Goal: Information Seeking & Learning: Learn about a topic

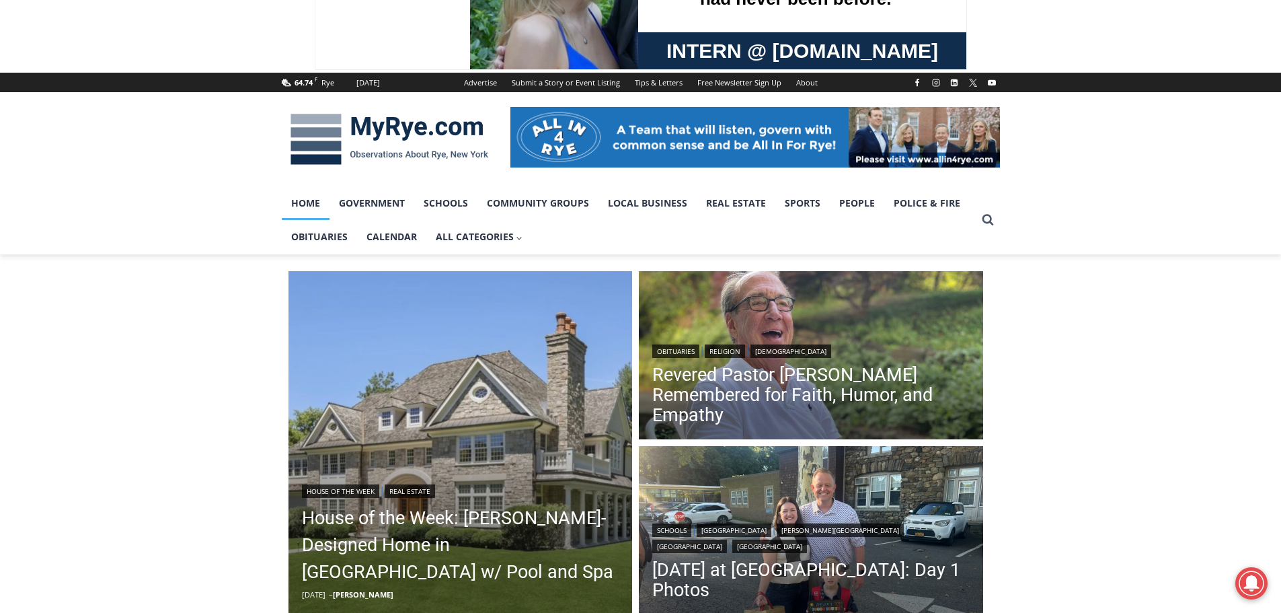
scroll to position [269, 0]
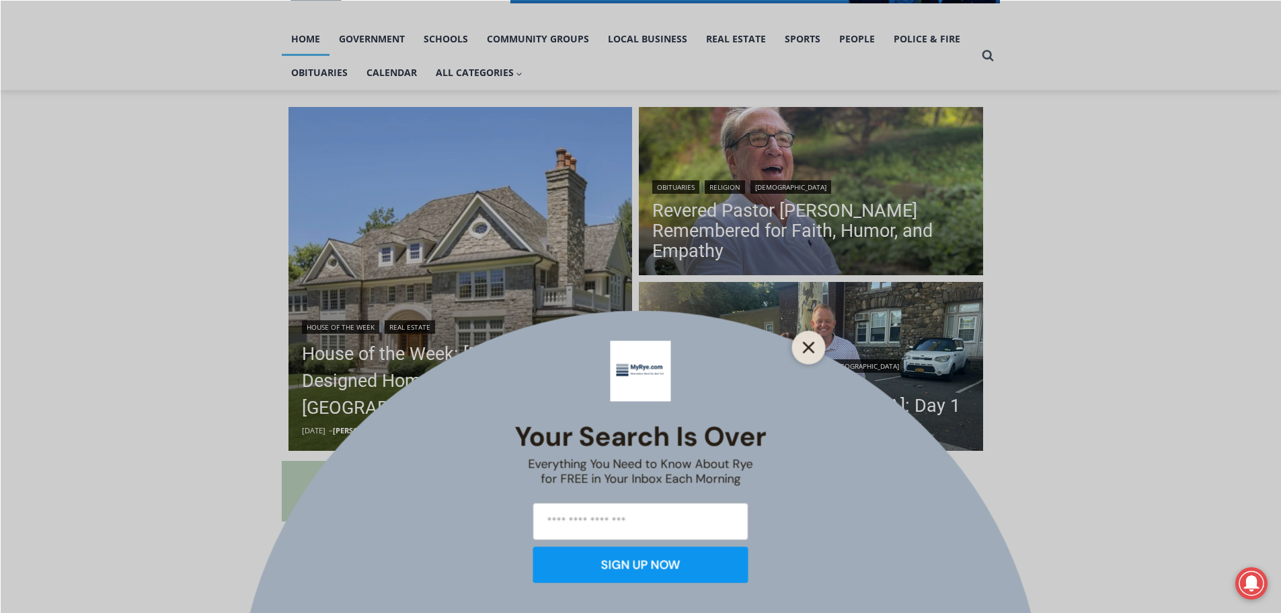
click at [809, 351] on icon "Close" at bounding box center [809, 347] width 12 height 12
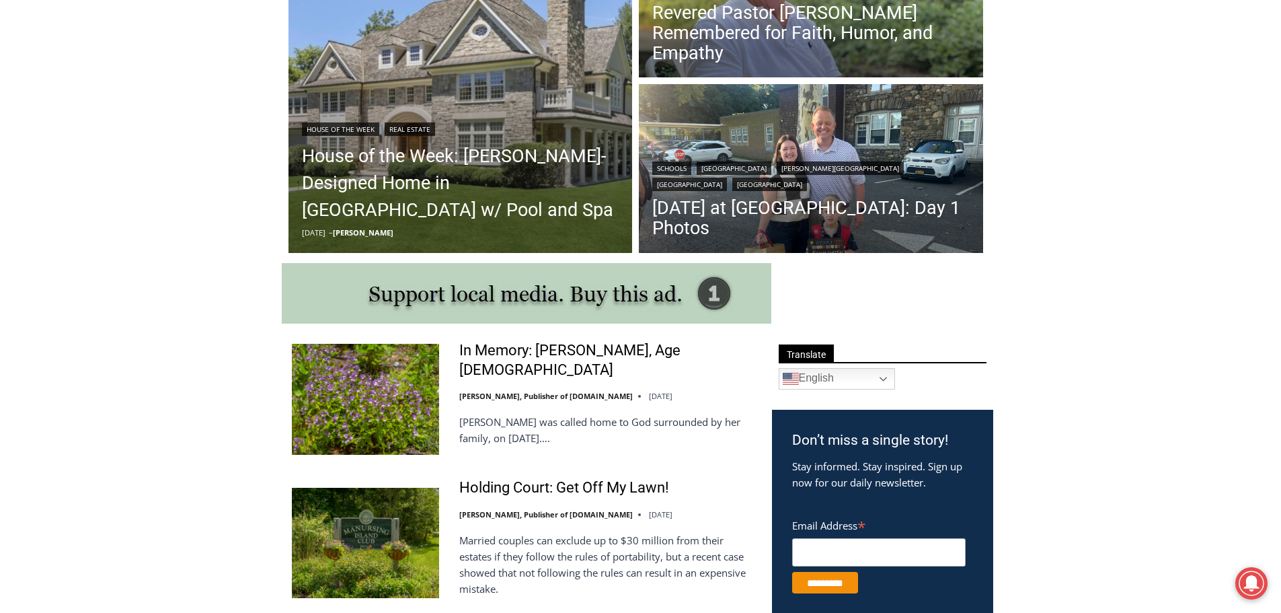
scroll to position [471, 0]
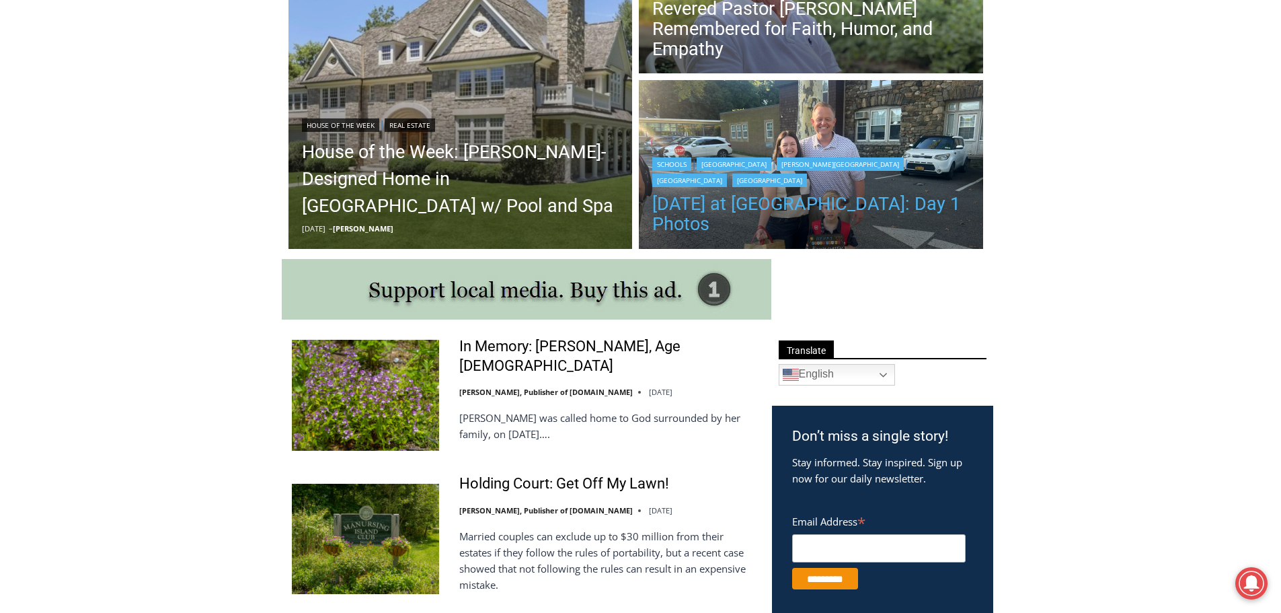
click at [884, 213] on link "[DATE] at [GEOGRAPHIC_DATA]: Day 1 Photos" at bounding box center [811, 214] width 318 height 40
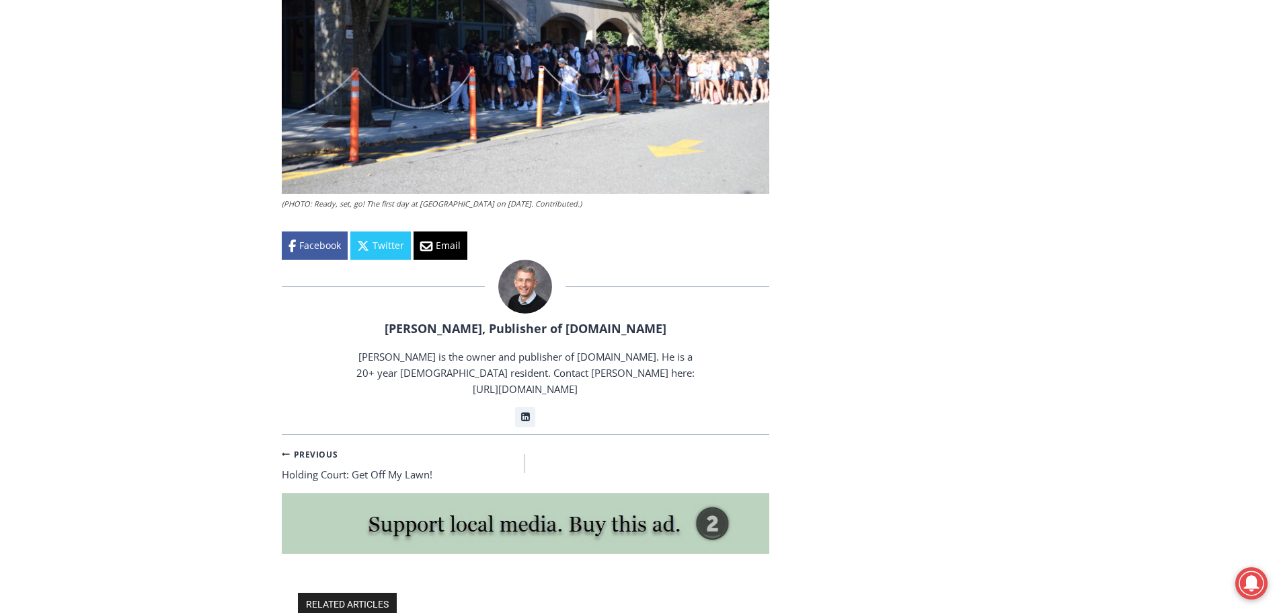
scroll to position [3027, 0]
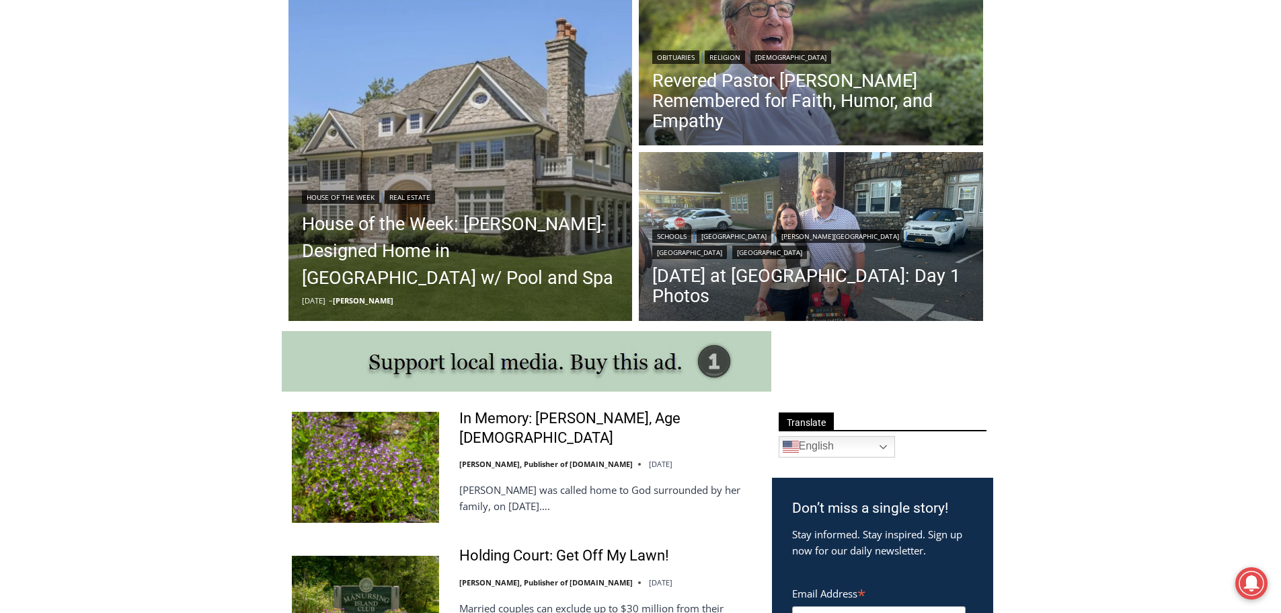
scroll to position [404, 0]
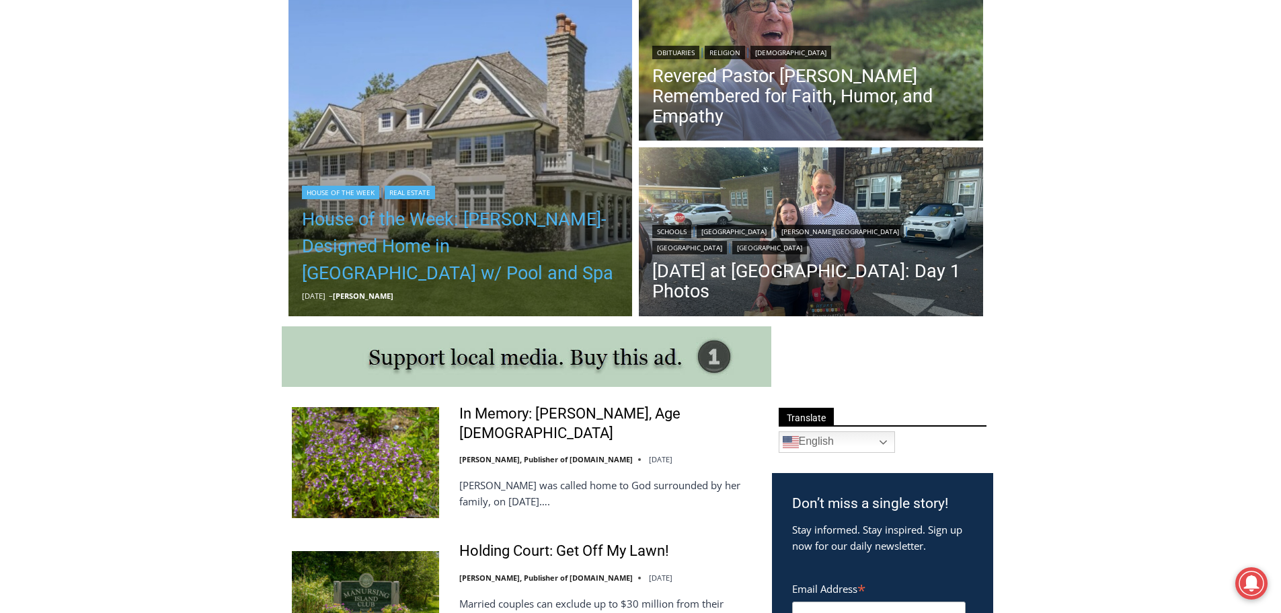
drag, startPoint x: 408, startPoint y: 244, endPoint x: 415, endPoint y: 246, distance: 7.0
click at [408, 244] on link "House of the Week: Rich Granoff-Designed Home in Greenwich w/ Pool and Spa" at bounding box center [461, 246] width 318 height 81
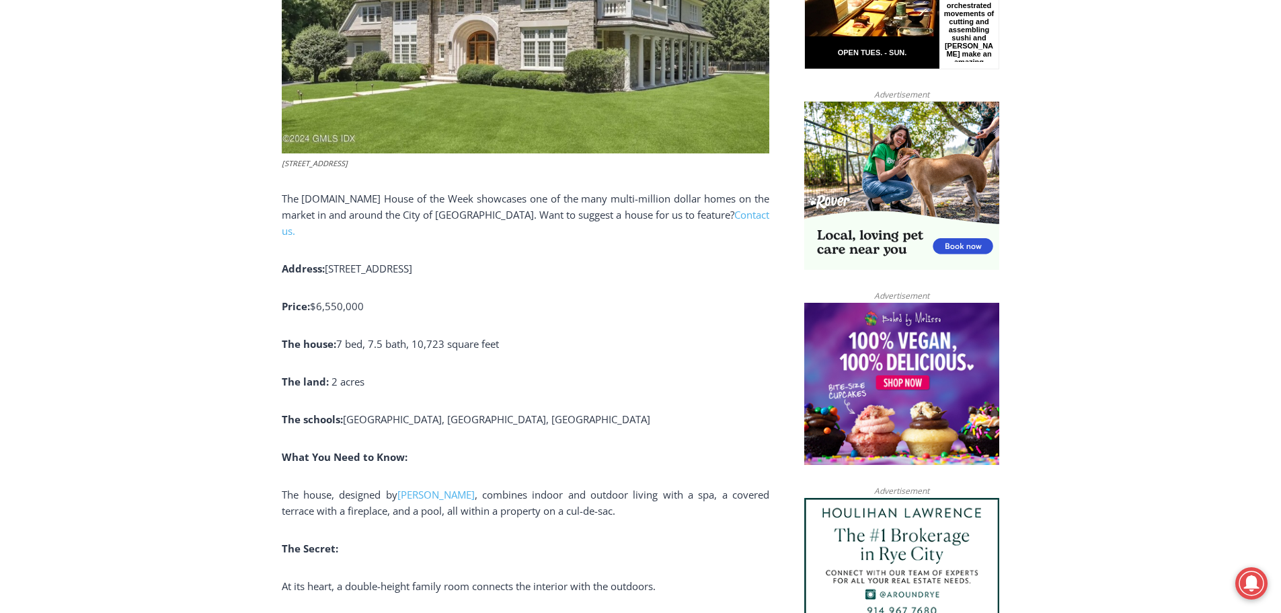
scroll to position [890, 0]
